Goal: Find specific page/section: Find specific page/section

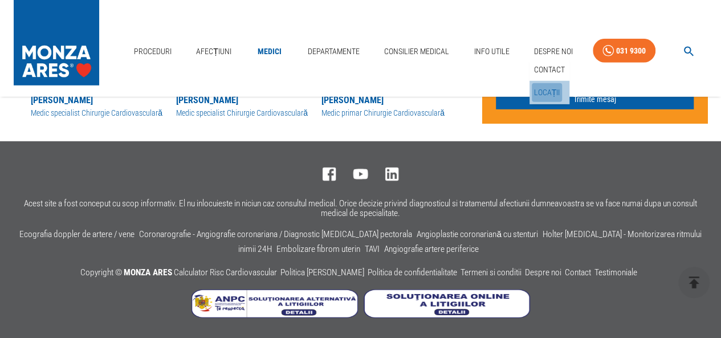
click at [545, 90] on link "Locații" at bounding box center [546, 92] width 31 height 19
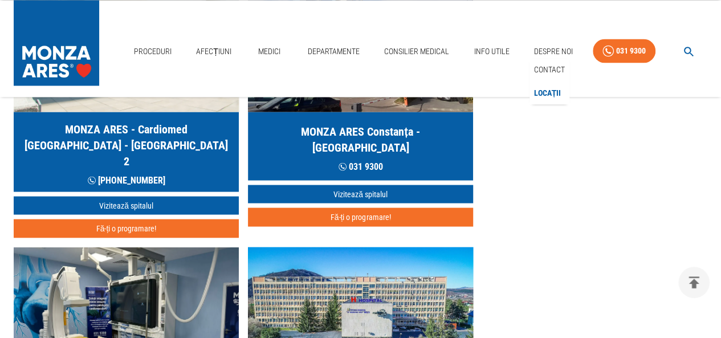
scroll to position [936, 0]
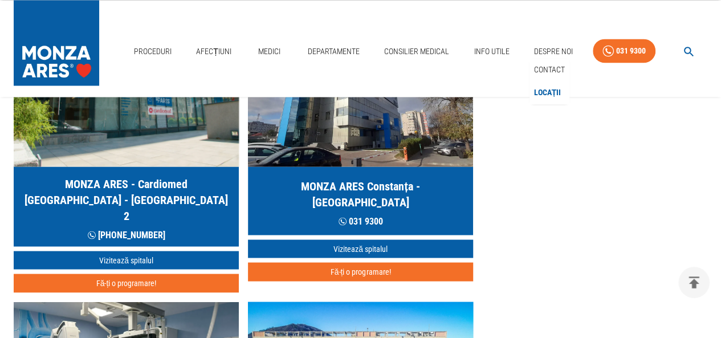
click at [186, 189] on h5 "MONZA ARES - Cardiomed [GEOGRAPHIC_DATA] - [GEOGRAPHIC_DATA] 2" at bounding box center [126, 199] width 207 height 48
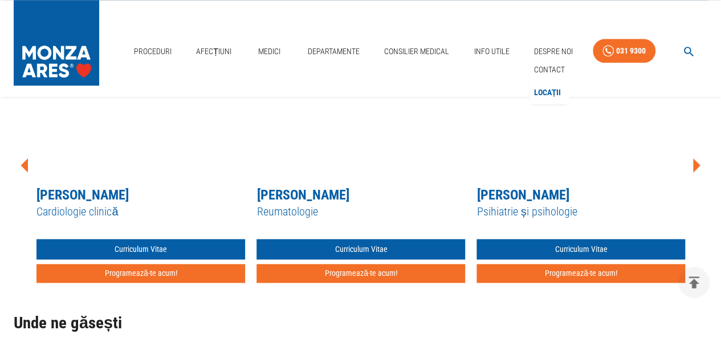
scroll to position [541, 0]
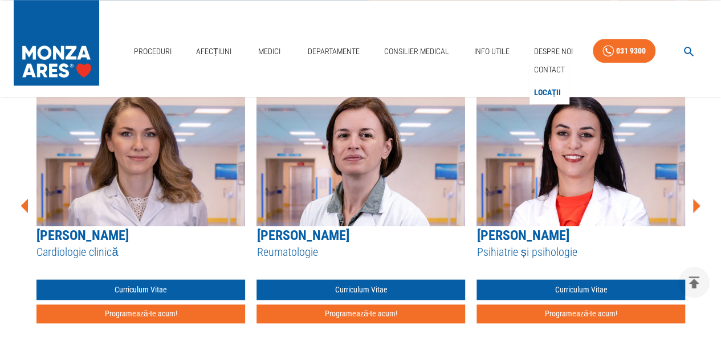
click at [693, 206] on icon at bounding box center [696, 205] width 7 height 14
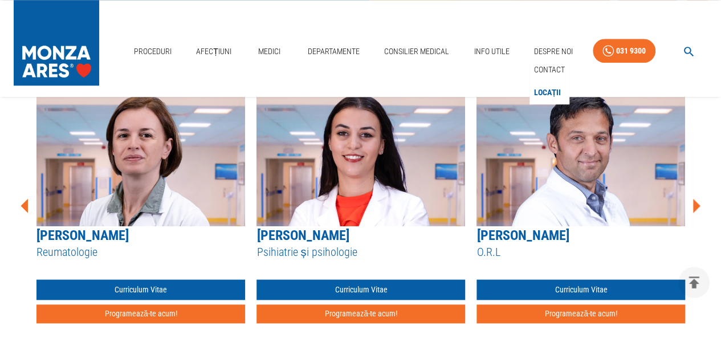
click at [693, 206] on icon at bounding box center [696, 205] width 7 height 14
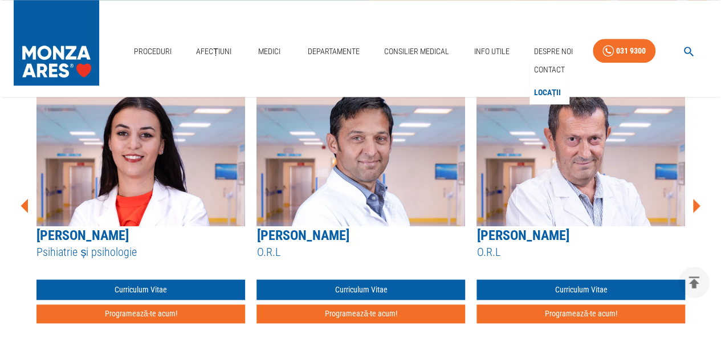
click at [693, 206] on icon at bounding box center [696, 205] width 7 height 14
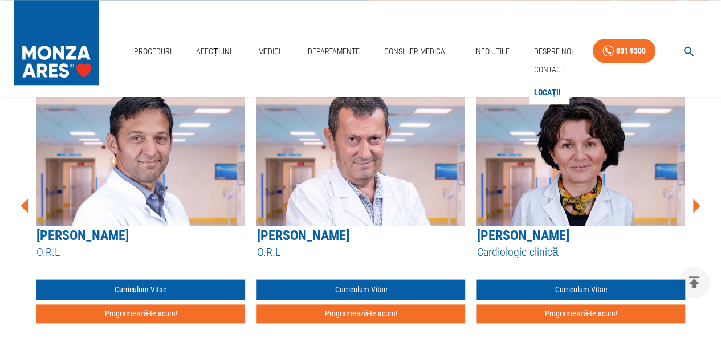
click at [693, 206] on icon at bounding box center [696, 205] width 7 height 14
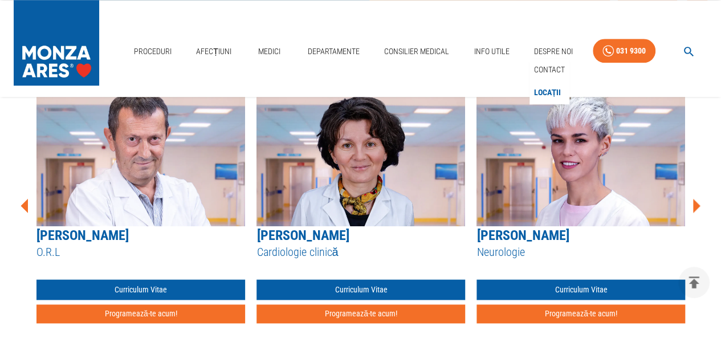
click at [693, 206] on icon at bounding box center [696, 205] width 7 height 14
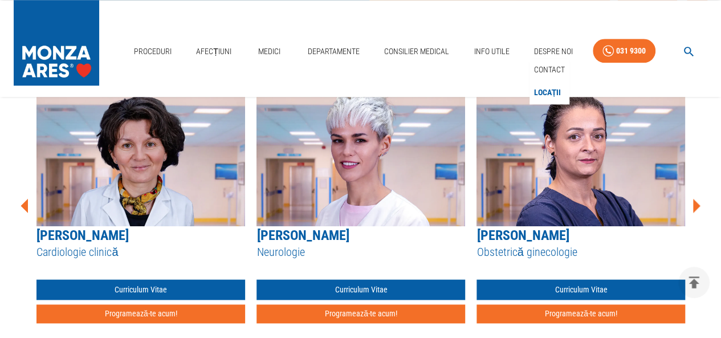
click at [693, 206] on icon at bounding box center [696, 205] width 7 height 14
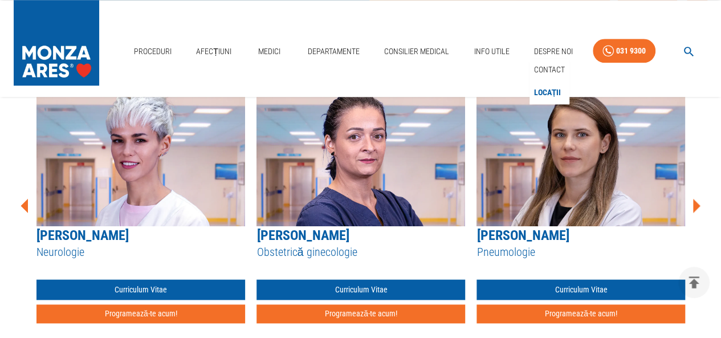
click at [693, 206] on icon at bounding box center [696, 205] width 7 height 14
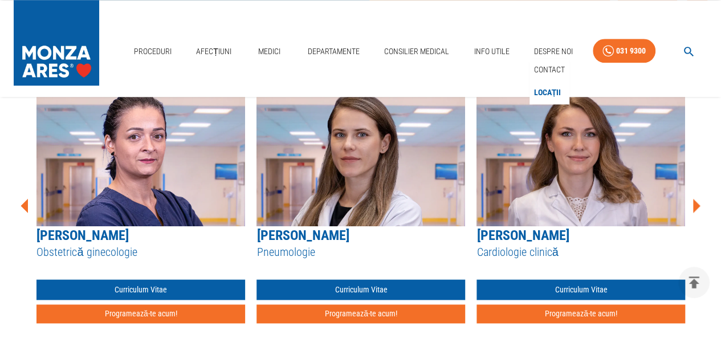
click at [693, 206] on icon at bounding box center [696, 205] width 7 height 14
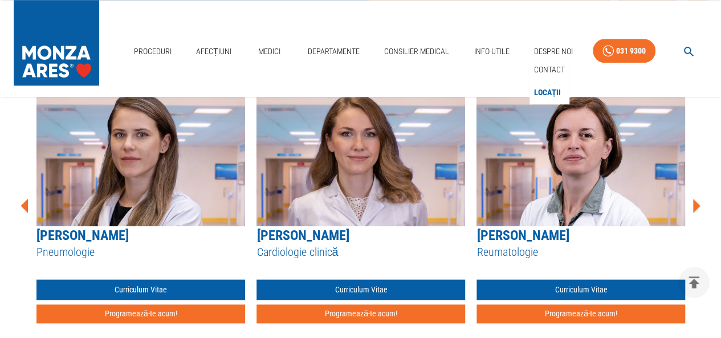
click at [693, 206] on icon at bounding box center [696, 205] width 7 height 14
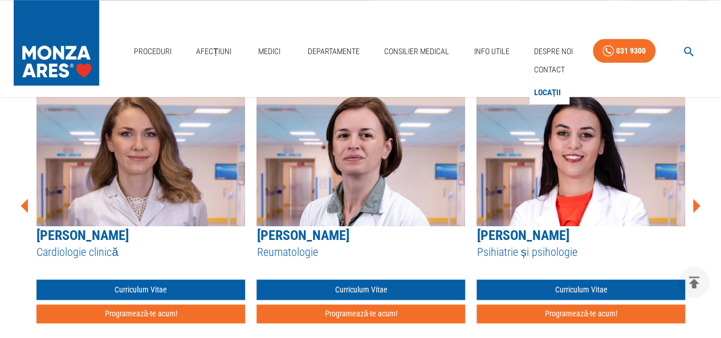
click at [693, 206] on icon at bounding box center [696, 205] width 7 height 14
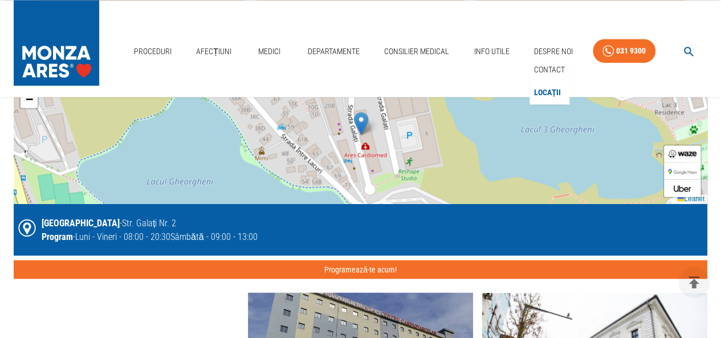
scroll to position [869, 0]
